Goal: Register for event/course

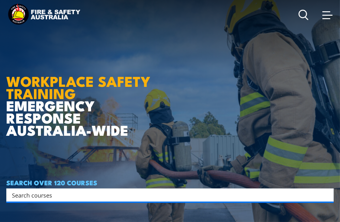
click at [22, 194] on input "Search input" at bounding box center [166, 195] width 308 height 9
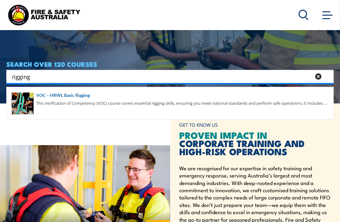
scroll to position [127, 0]
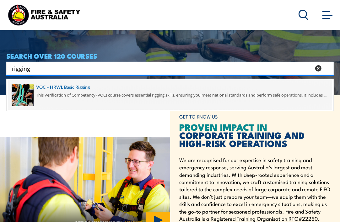
type input "rigging"
click at [74, 88] on span at bounding box center [170, 95] width 324 height 30
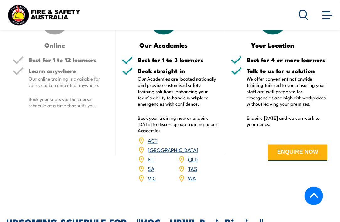
scroll to position [710, 0]
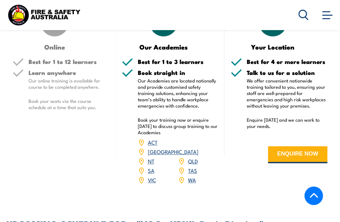
click at [152, 158] on link "NT" at bounding box center [151, 162] width 7 height 8
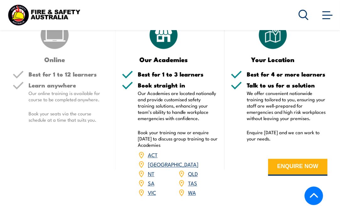
scroll to position [693, 0]
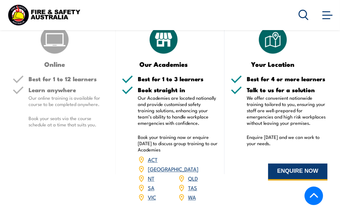
click at [280, 171] on button "ENQUIRE NOW" at bounding box center [297, 172] width 59 height 17
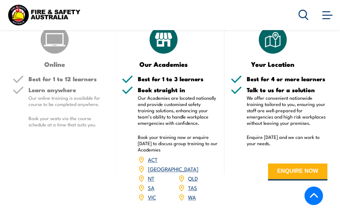
click at [151, 175] on link "NT" at bounding box center [151, 179] width 7 height 8
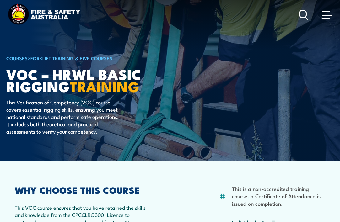
click at [325, 15] on span at bounding box center [328, 15] width 10 height 1
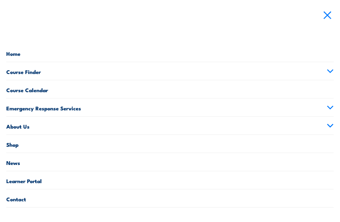
click at [325, 15] on span at bounding box center [328, 14] width 10 height 7
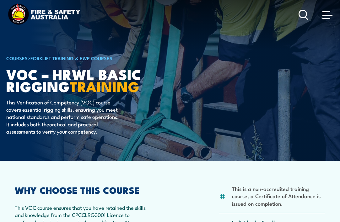
click at [328, 12] on span at bounding box center [327, 11] width 8 height 1
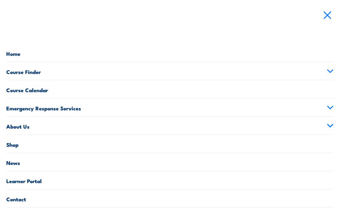
click at [39, 92] on link "Course Calendar" at bounding box center [170, 89] width 328 height 18
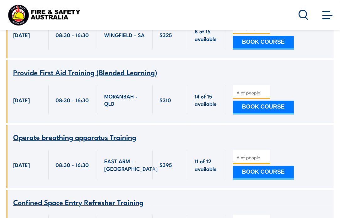
scroll to position [5226, 0]
